Goal: Information Seeking & Learning: Learn about a topic

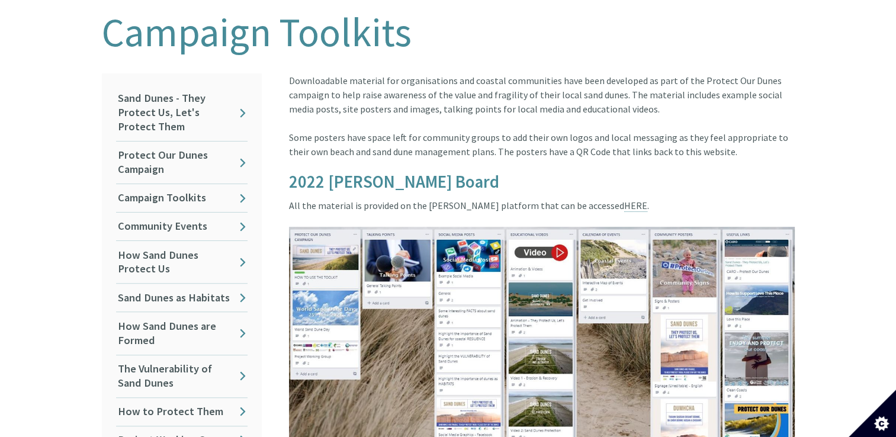
scroll to position [348, 0]
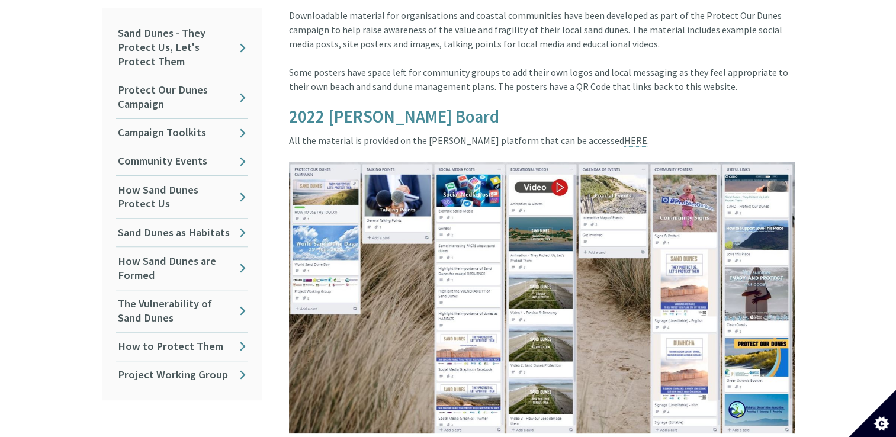
click at [560, 218] on img at bounding box center [542, 298] width 506 height 272
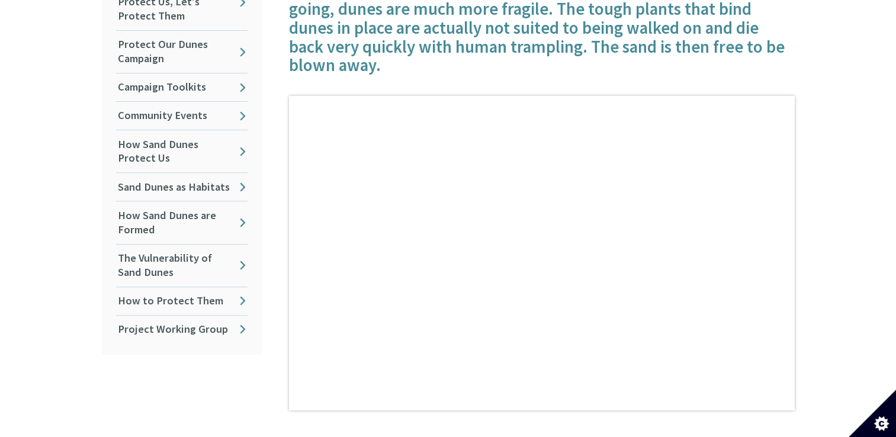
scroll to position [402, 0]
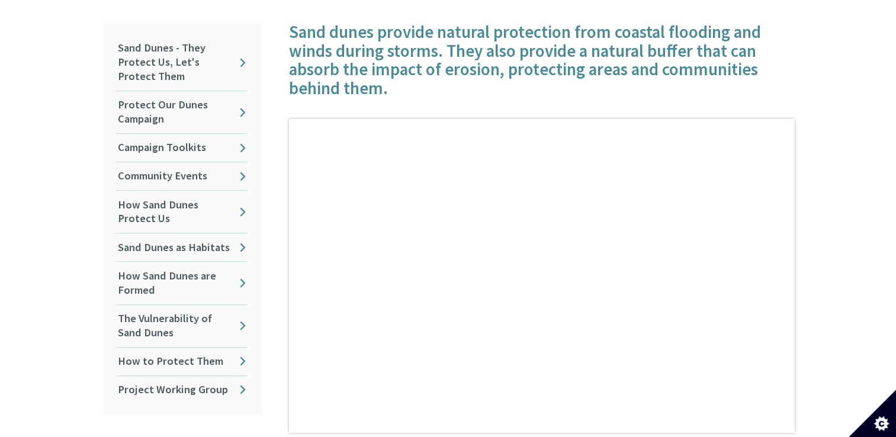
scroll to position [399, 0]
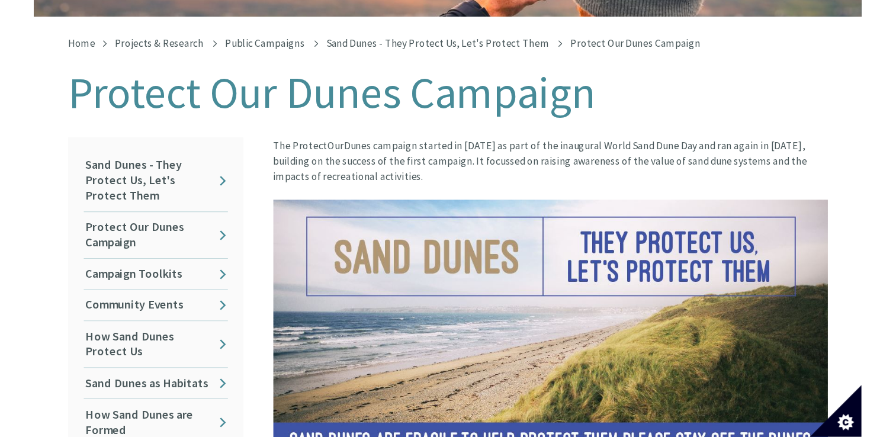
scroll to position [231, 0]
